Goal: Task Accomplishment & Management: Complete application form

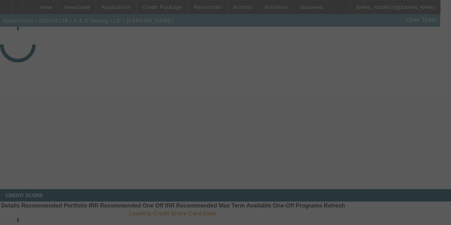
select select "3"
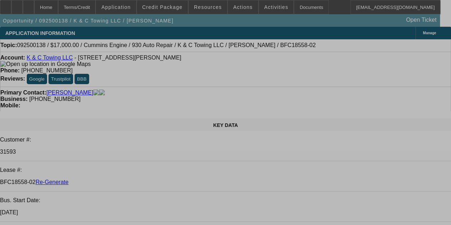
select select "0"
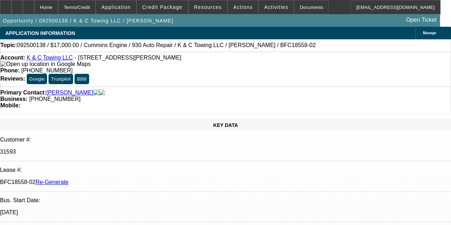
select select "0"
select select "2"
select select "0"
select select "6"
click at [294, 8] on div "Documents" at bounding box center [311, 7] width 35 height 14
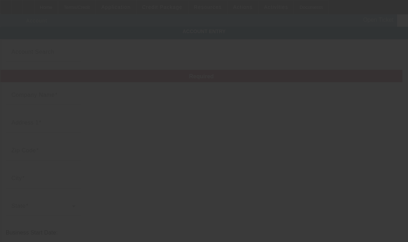
type input "K & C Towing LLC"
type input "[STREET_ADDRESS]"
type input "46809"
type input "[GEOGRAPHIC_DATA][PERSON_NAME]"
type input "[PHONE_NUMBER]"
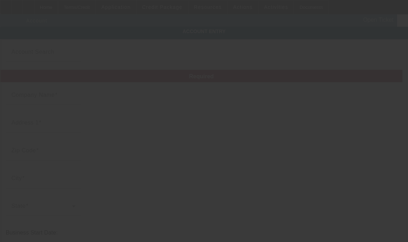
type input "Unit 9263"
type input "[EMAIL_ADDRESS][DOMAIN_NAME]"
type input "[PERSON_NAME]"
type input "[US_EMPLOYER_IDENTIFICATION_NUMBER]"
type input "Towing and Transporting"
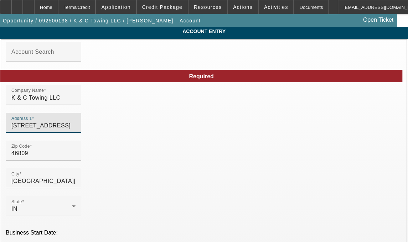
click at [76, 130] on input "[STREET_ADDRESS]" at bounding box center [43, 126] width 64 height 9
type input "[DATE]"
type input "[STREET_ADDRESS]"
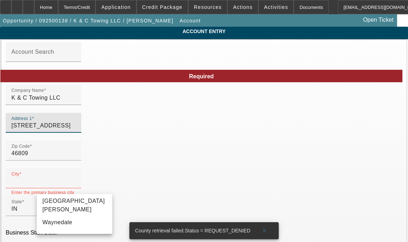
click at [76, 130] on input "7025 Old Trail Rd #9263" at bounding box center [43, 126] width 64 height 9
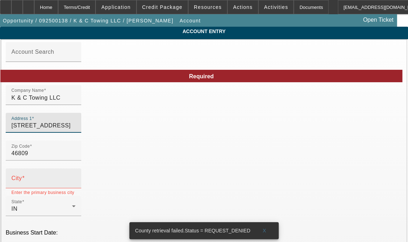
type input "7025 Old Trail Rd Unit 9263"
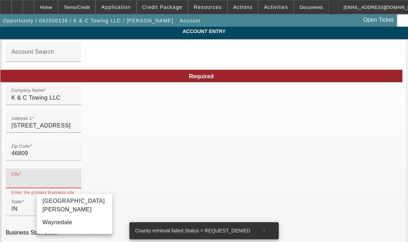
click at [56, 186] on input "City" at bounding box center [43, 181] width 64 height 9
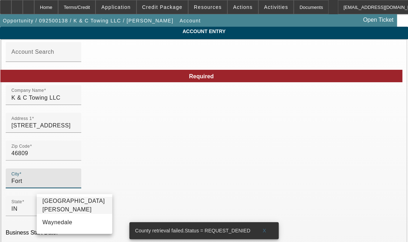
click at [57, 202] on span "[GEOGRAPHIC_DATA][PERSON_NAME]" at bounding box center [74, 205] width 64 height 17
type input "[GEOGRAPHIC_DATA][PERSON_NAME]"
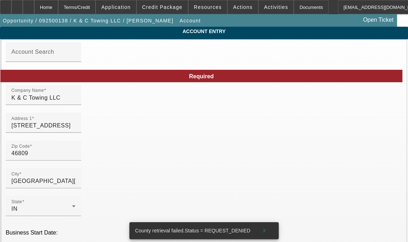
type input "U"
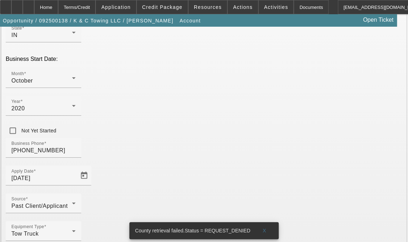
scroll to position [176, 0]
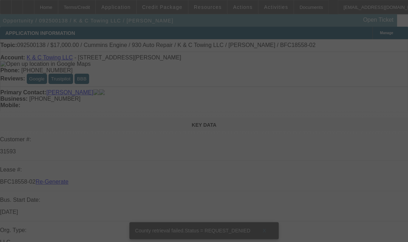
select select "3"
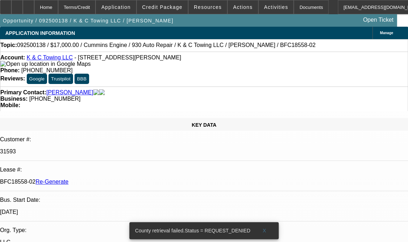
select select "0"
select select "2"
select select "0"
select select "6"
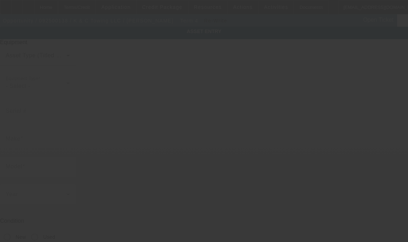
type input "3C7WRNDL1FG522015"
type input "Ram"
type input "5500"
radio input "true"
type textarea "Ram 5500"
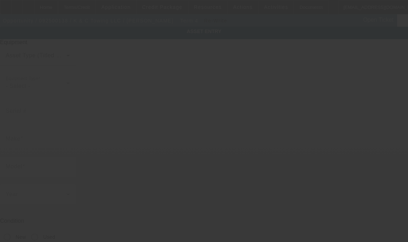
type input "[STREET_ADDRESS]"
type input "Unit 9263"
type input "[GEOGRAPHIC_DATA][PERSON_NAME]"
type input "46809"
type input "[PERSON_NAME]"
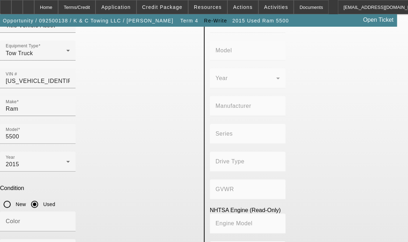
scroll to position [69, 0]
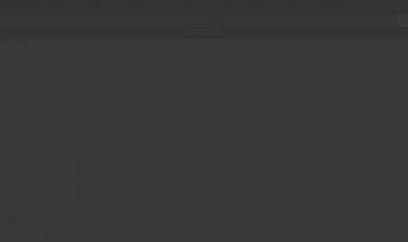
type input "195C10S11895HE14"
type input "Century"
type input "19.5' Steel C"
radio input "true"
type textarea "Century 19.5' Steel Carrier"
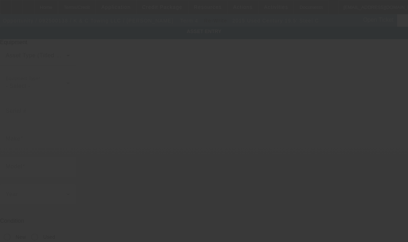
type input "7025 Old Trail Rd"
type input "Unit 9263"
type input "Fort Wayne"
type input "46809"
type input "Allen"
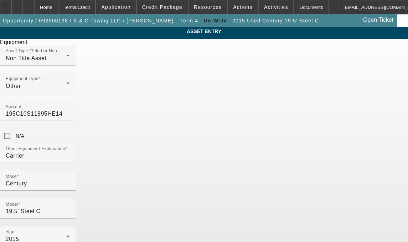
click at [380, 8] on span "Delete asset" at bounding box center [390, 6] width 21 height 4
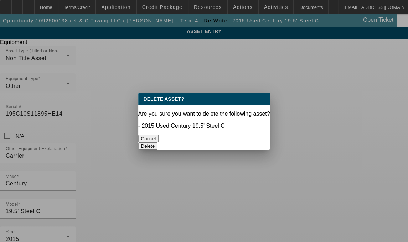
click at [158, 143] on button "Delete" at bounding box center [148, 146] width 20 height 7
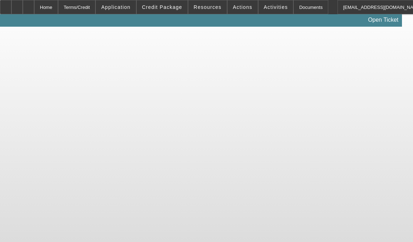
click at [177, 132] on body "Home Terms/Credit Application Credit Package Resources Actions Activities Docum…" at bounding box center [206, 121] width 413 height 242
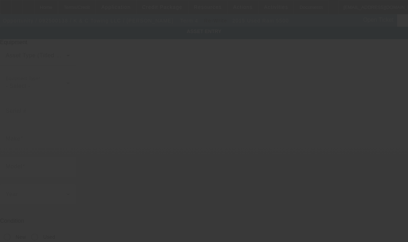
type input "3C7WRNDL1FG522015"
type input "Ram"
type input "5500"
radio input "true"
type textarea "Ram 5500"
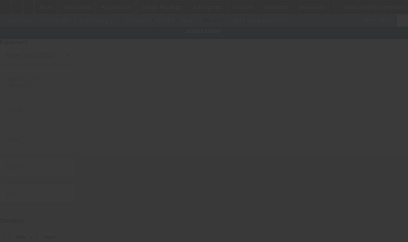
type input "[STREET_ADDRESS]"
type input "Unit 9263"
type input "[GEOGRAPHIC_DATA][PERSON_NAME]"
type input "46809"
type input "[PERSON_NAME]"
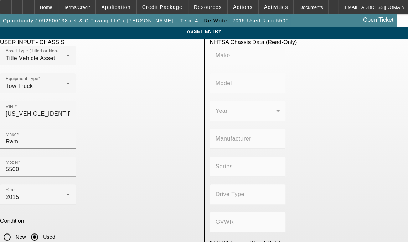
type textarea "R"
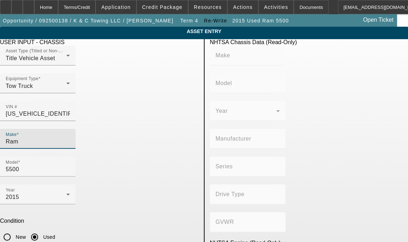
click at [59, 138] on input "Ram" at bounding box center [38, 142] width 64 height 9
type input "R"
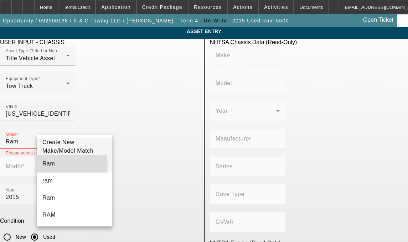
click at [50, 167] on span "Ram" at bounding box center [48, 164] width 12 height 6
type input "Ram"
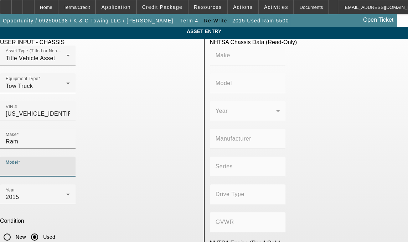
click at [70, 165] on input "Model" at bounding box center [38, 169] width 64 height 9
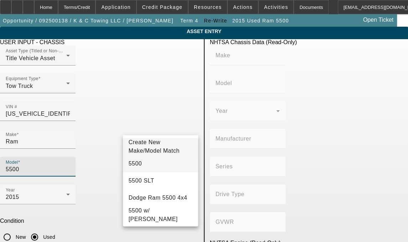
type input "5500"
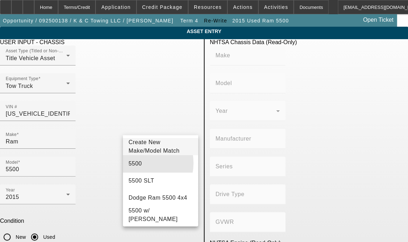
click at [136, 166] on span "5500" at bounding box center [136, 164] width 14 height 6
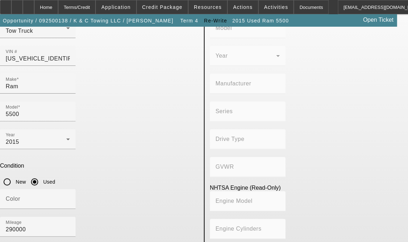
scroll to position [68, 0]
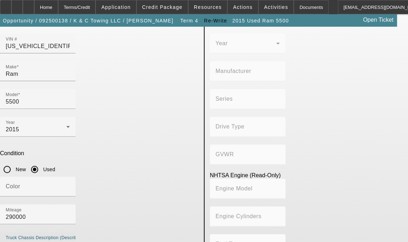
type textarea "with"
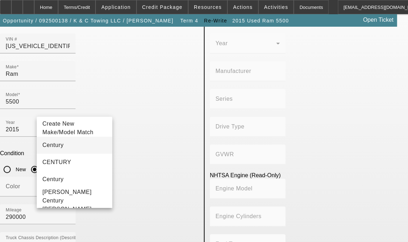
type input "Century"
click at [56, 150] on span "Century" at bounding box center [52, 145] width 21 height 9
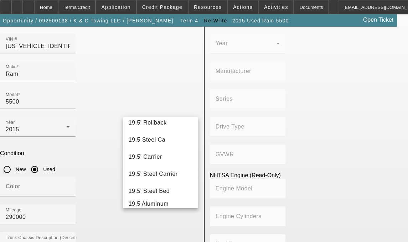
scroll to position [45, 0]
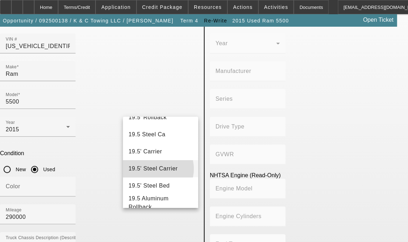
click at [154, 172] on span "19.5' Steel Carrier" at bounding box center [153, 169] width 49 height 6
type input "19.5' Steel Carrier"
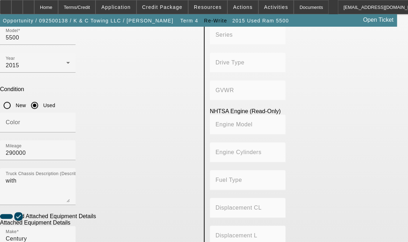
scroll to position [140, 0]
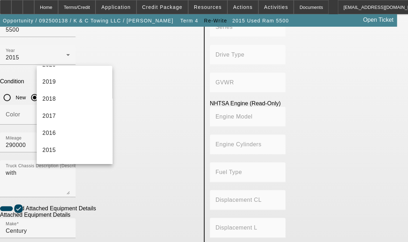
scroll to position [152, 0]
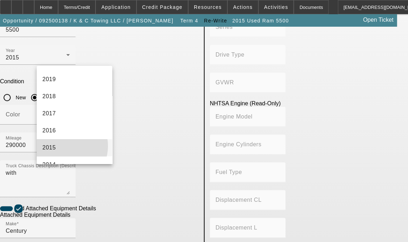
click at [63, 145] on mat-option "2015" at bounding box center [75, 147] width 76 height 17
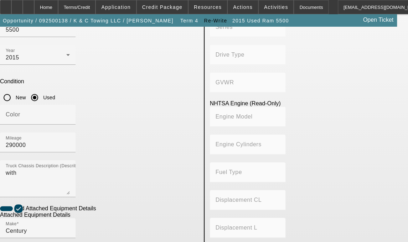
radio input "true"
type input "195C10S11895H"
type textarea "includes all accessories, attachments and options"
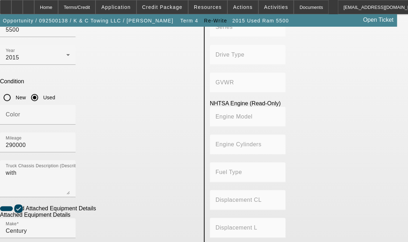
drag, startPoint x: 408, startPoint y: 156, endPoint x: 408, endPoint y: 198, distance: 41.3
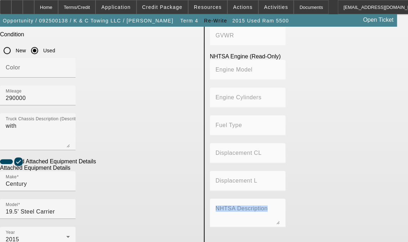
scroll to position [215, 0]
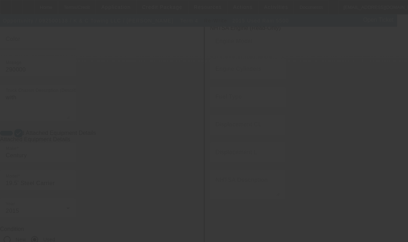
click at [231, 154] on div at bounding box center [204, 121] width 408 height 242
click at [263, 110] on div at bounding box center [204, 121] width 408 height 242
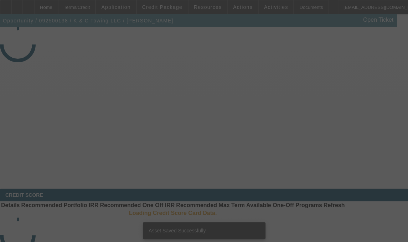
select select "3"
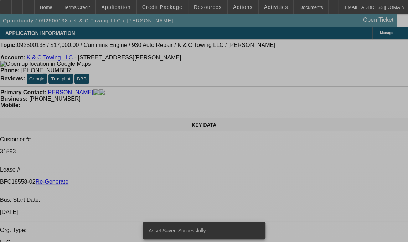
select select "0"
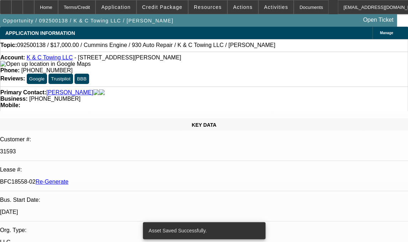
select select "0"
select select "2"
select select "0"
select select "6"
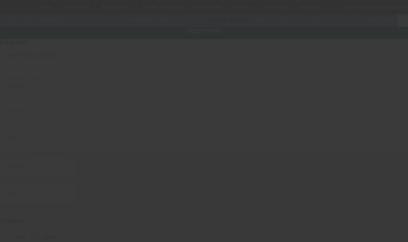
type input "Cummins"
type input "Engine"
radio input "true"
type textarea "6.7L Cummins Engine replacement"
type input "[STREET_ADDRESS]"
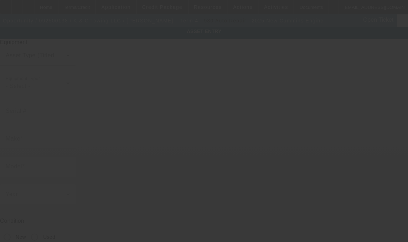
type input "Unit 9263"
type input "[GEOGRAPHIC_DATA][PERSON_NAME]"
type input "46809"
type input "[PERSON_NAME]"
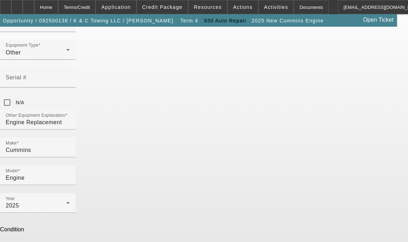
scroll to position [25, 0]
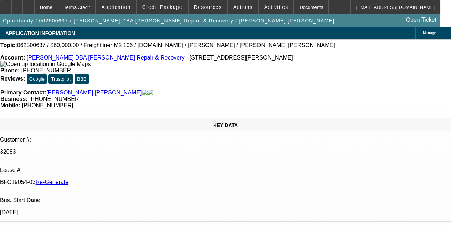
select select "4"
select select "0"
select select "2"
select select "0.1"
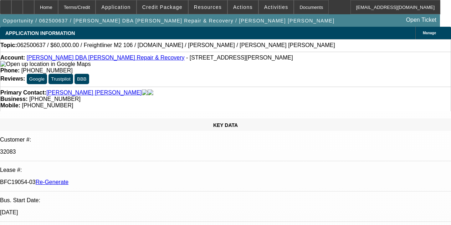
select select "4"
